Goal: Transaction & Acquisition: Download file/media

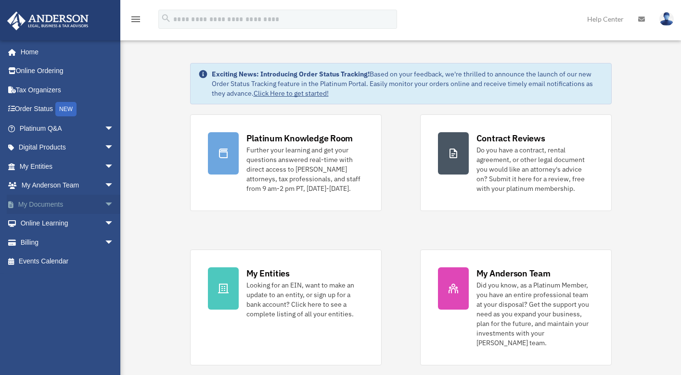
click at [33, 202] on link "My Documents arrow_drop_down" at bounding box center [68, 204] width 122 height 19
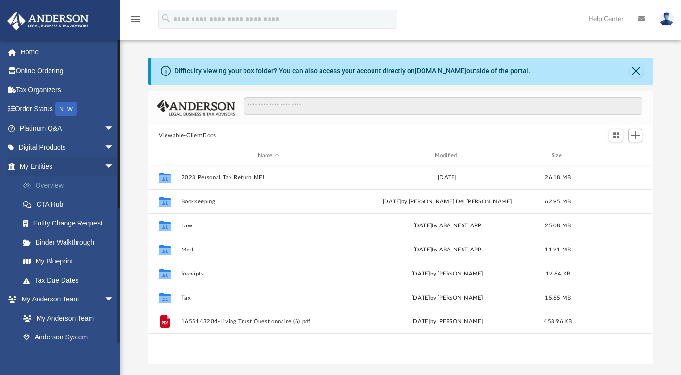
scroll to position [210, 496]
click at [70, 281] on link "Tax Due Dates" at bounding box center [70, 280] width 115 height 19
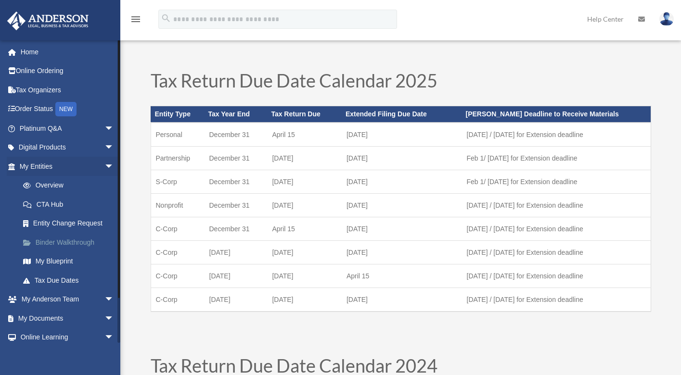
click at [61, 239] on link "Binder Walkthrough" at bounding box center [70, 242] width 115 height 19
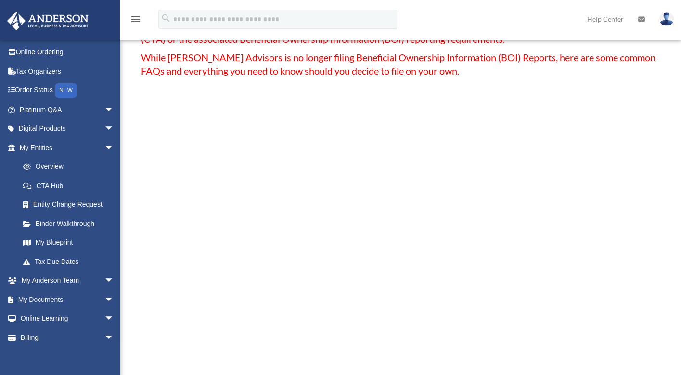
scroll to position [79, 0]
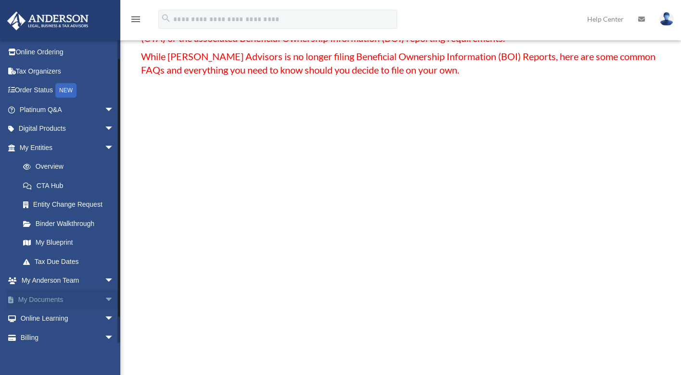
click at [45, 296] on link "My Documents arrow_drop_down" at bounding box center [68, 299] width 122 height 19
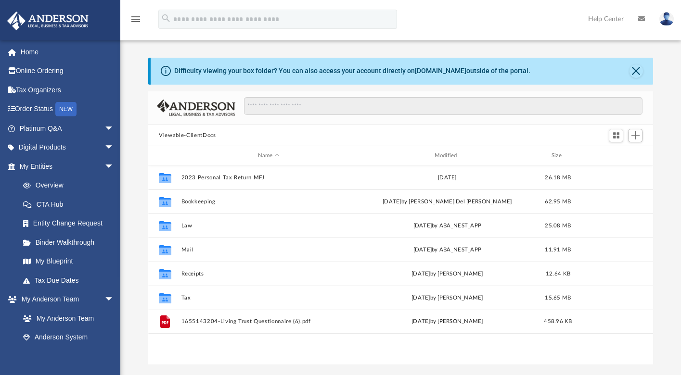
scroll to position [210, 496]
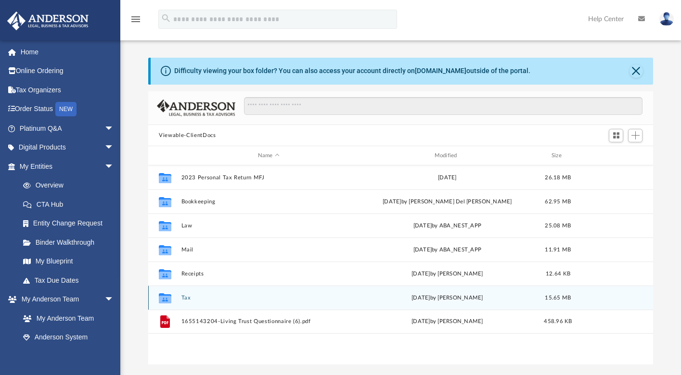
click at [247, 291] on div "Collaborated Folder Tax [DATE] by [PERSON_NAME] 15.65 MB" at bounding box center [400, 298] width 505 height 24
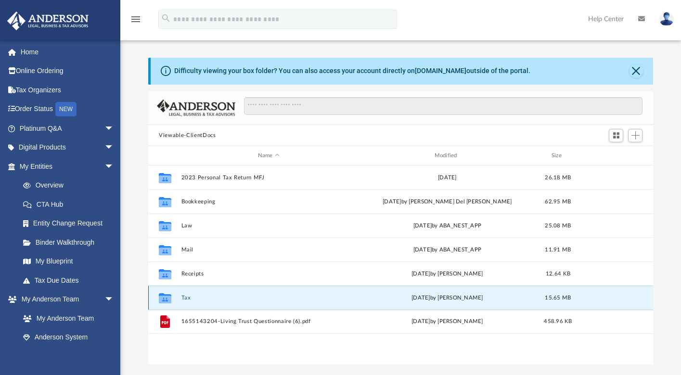
click at [171, 296] on icon "grid" at bounding box center [165, 300] width 13 height 8
click at [187, 296] on button "Tax" at bounding box center [268, 298] width 175 height 6
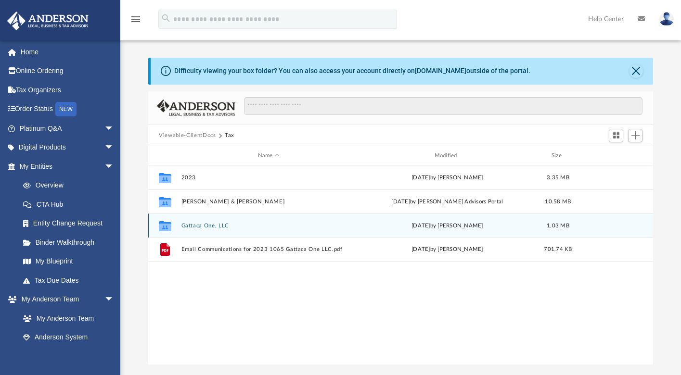
click at [203, 227] on button "Gattaca One, LLC" at bounding box center [268, 226] width 175 height 6
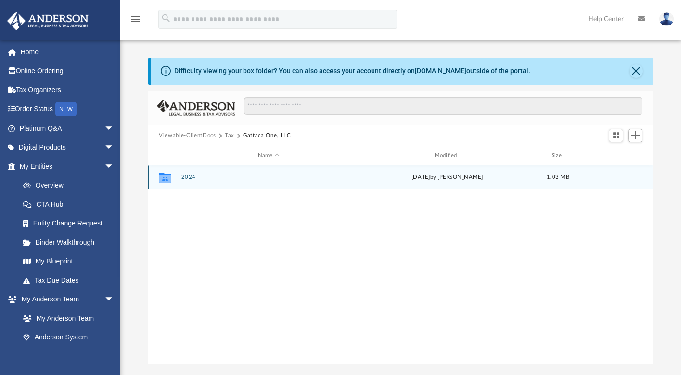
click at [189, 177] on button "2024" at bounding box center [268, 178] width 175 height 6
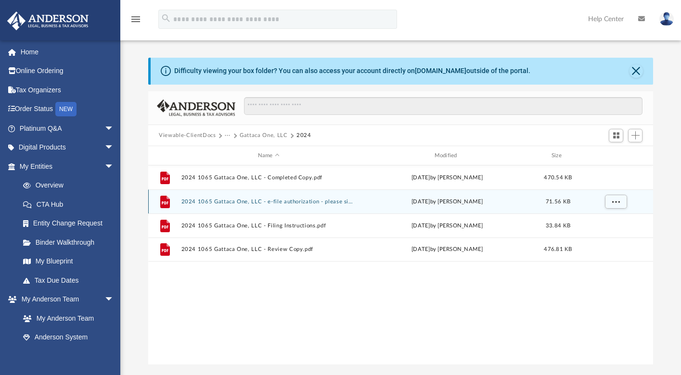
click at [233, 200] on button "2024 1065 Gattaca One, LLC - e-file authorization - please sign.pdf" at bounding box center [268, 202] width 175 height 6
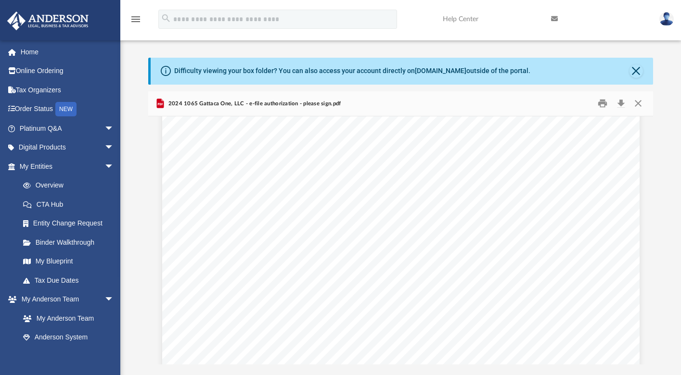
scroll to position [209, 0]
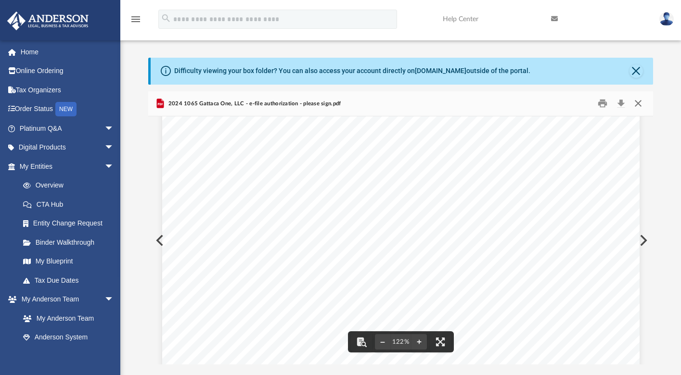
click at [636, 103] on button "Close" at bounding box center [637, 103] width 17 height 15
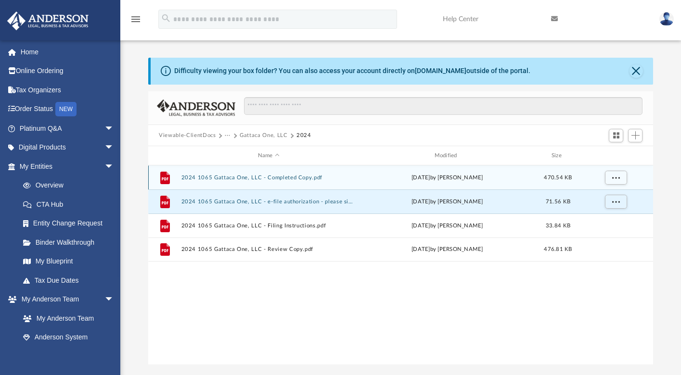
click at [296, 181] on div "File 2024 1065 Gattaca One, LLC - Completed Copy.pdf [DATE] by [PERSON_NAME] 47…" at bounding box center [400, 178] width 505 height 24
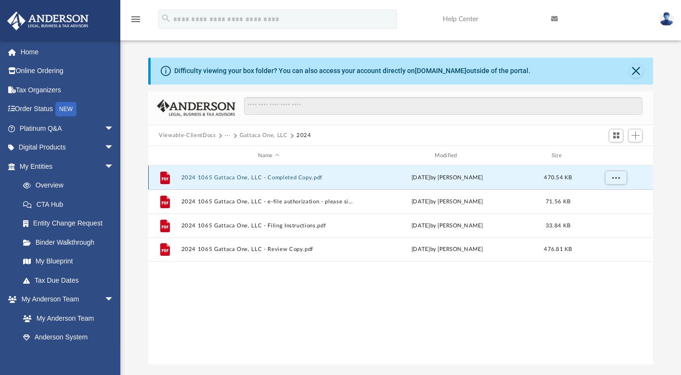
click at [255, 178] on button "2024 1065 Gattaca One, LLC - Completed Copy.pdf" at bounding box center [268, 178] width 175 height 6
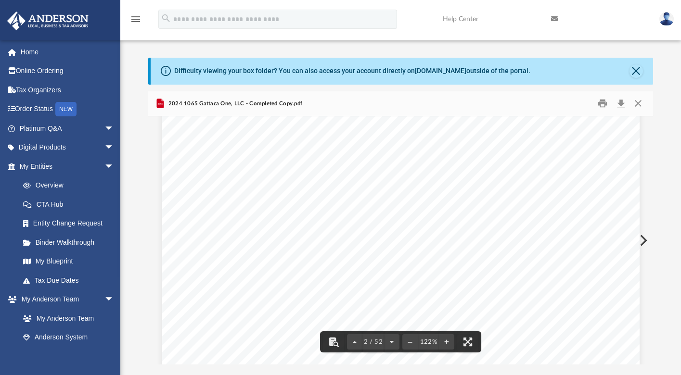
scroll to position [930, 0]
click at [620, 108] on button "Download" at bounding box center [620, 103] width 17 height 15
